Goal: Task Accomplishment & Management: Use online tool/utility

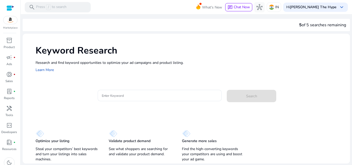
click at [313, 61] on p "Research and find keyword opportunities to optimize your ad campaigns and produ…" at bounding box center [190, 62] width 309 height 5
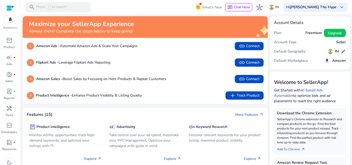
click at [235, 93] on app-icon "add" at bounding box center [233, 96] width 7 height 6
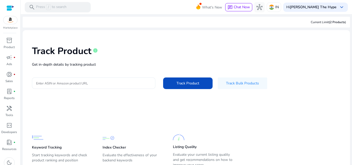
click at [76, 84] on input "Enter ASIN or Amazon product URL" at bounding box center [93, 83] width 115 height 6
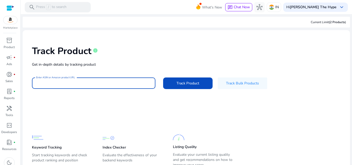
paste input "**********"
type input "**********"
click at [163, 78] on button "Track Product" at bounding box center [187, 84] width 49 height 12
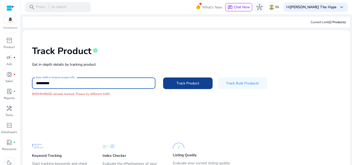
click at [177, 84] on span "Track Product" at bounding box center [188, 83] width 23 height 5
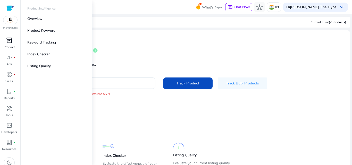
click at [11, 39] on span "inventory_2" at bounding box center [9, 40] width 6 height 6
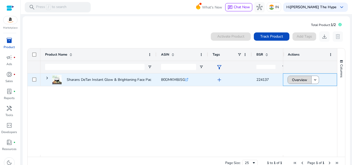
click at [308, 80] on span at bounding box center [299, 80] width 23 height 12
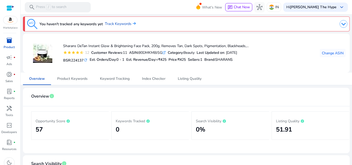
click at [300, 75] on div "Overview Product Keywords Keyword Tracking Index Checker Listing Quality" at bounding box center [186, 79] width 327 height 12
click at [184, 77] on span "Listing Quality" at bounding box center [190, 79] width 24 height 4
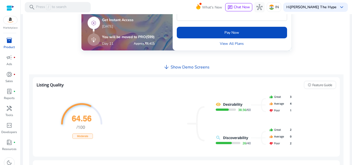
scroll to position [138, 0]
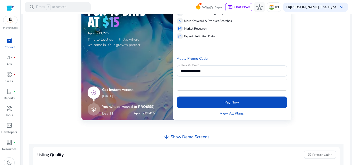
click at [194, 137] on h4 "Show Demo Screens" at bounding box center [190, 137] width 39 height 5
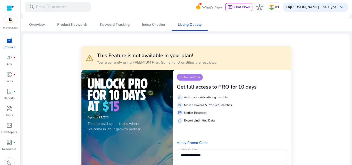
scroll to position [0, 0]
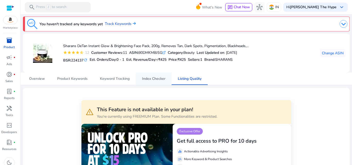
click at [156, 81] on span "Index Checker" at bounding box center [153, 79] width 23 height 12
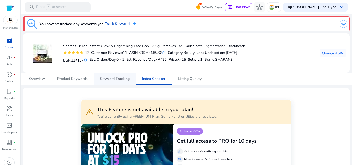
click at [120, 77] on span "Keyword Tracking" at bounding box center [115, 79] width 30 height 4
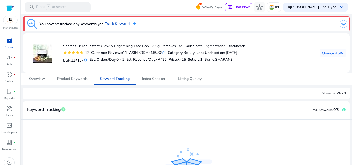
click at [126, 94] on div "5 keywords/ASIN" at bounding box center [186, 93] width 327 height 11
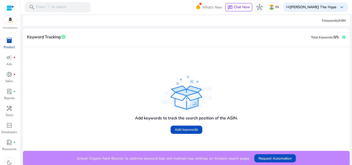
scroll to position [74, 0]
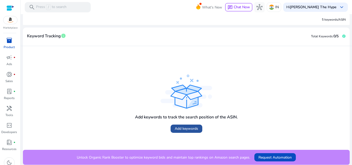
click at [185, 131] on span "Add keywords" at bounding box center [186, 128] width 23 height 5
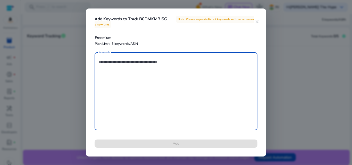
click at [150, 63] on textarea "Keywords" at bounding box center [176, 91] width 155 height 73
paste textarea "**********"
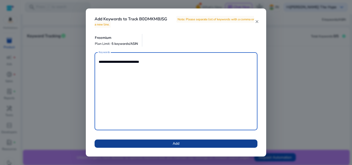
type textarea "**********"
click at [169, 142] on span at bounding box center [176, 144] width 163 height 12
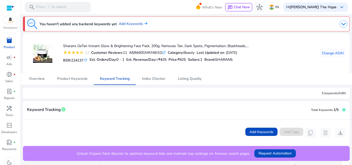
click at [213, 95] on div "5 keywords/ASIN" at bounding box center [186, 93] width 327 height 11
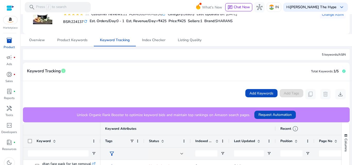
scroll to position [0, 0]
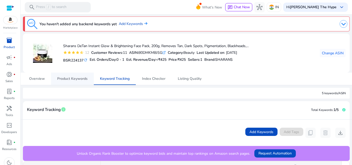
click at [79, 79] on span "Product Keywords" at bounding box center [72, 79] width 30 height 4
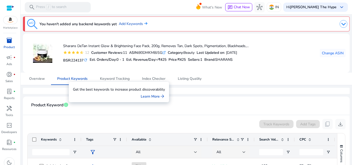
click at [87, 113] on mat-card-header "Product Keyword info" at bounding box center [186, 108] width 319 height 14
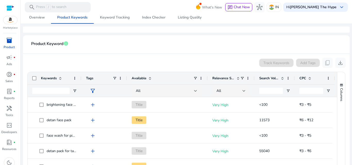
scroll to position [72, 0]
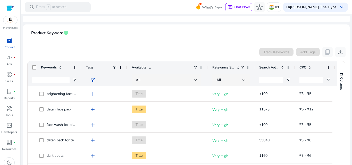
click at [135, 67] on span "Available" at bounding box center [139, 67] width 15 height 5
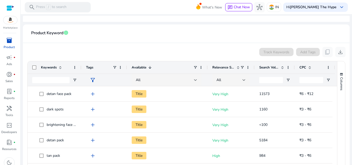
click at [135, 67] on span "Available" at bounding box center [139, 67] width 15 height 5
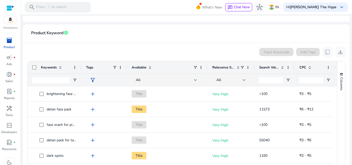
click at [275, 67] on span "Search Volume" at bounding box center [269, 67] width 20 height 5
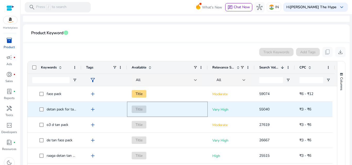
click at [197, 109] on span "Title" at bounding box center [167, 109] width 71 height 11
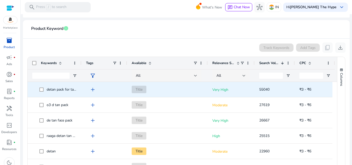
scroll to position [0, 0]
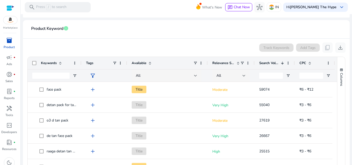
click at [198, 44] on div "Track Keywords Add Tags content_copy download" at bounding box center [186, 48] width 319 height 10
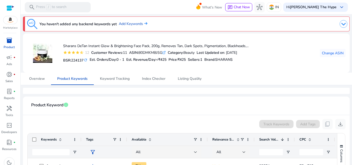
click at [154, 61] on h5 "Est. Revenue/Day: <₹425" at bounding box center [146, 60] width 40 height 4
click at [131, 22] on link "Add Keywords" at bounding box center [133, 24] width 29 height 6
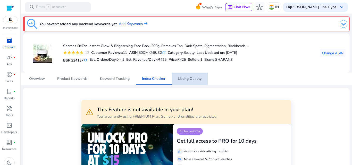
click at [185, 79] on span "Listing Quality" at bounding box center [190, 79] width 24 height 4
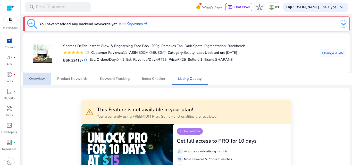
click at [42, 78] on span "Overview" at bounding box center [37, 79] width 16 height 4
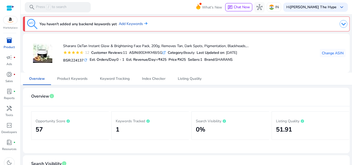
click at [110, 102] on mat-card-header "Overview info" at bounding box center [186, 99] width 319 height 14
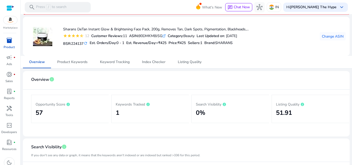
scroll to position [16, 0]
